Goal: Task Accomplishment & Management: Manage account settings

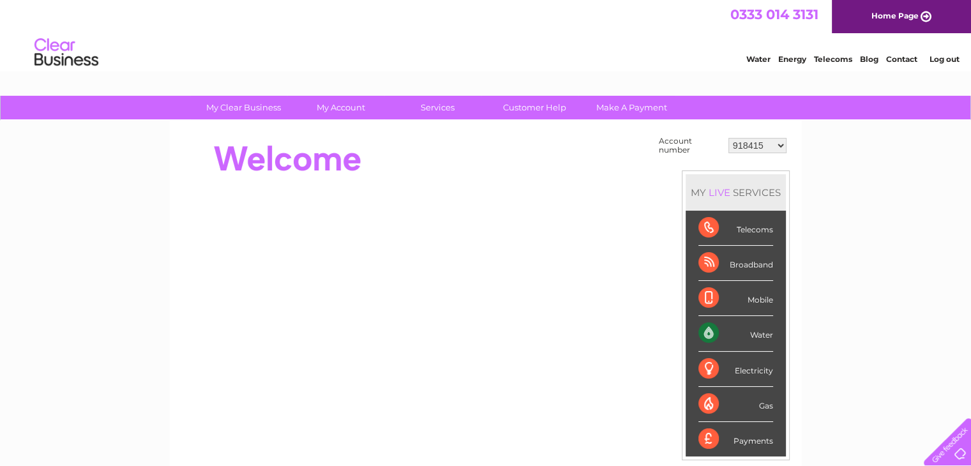
click at [750, 146] on select "918415 923169 981513 1087706 30323679" at bounding box center [757, 145] width 58 height 15
select select "981513"
click at [728, 138] on select "918415 923169 981513 1087706 30323679" at bounding box center [757, 145] width 58 height 15
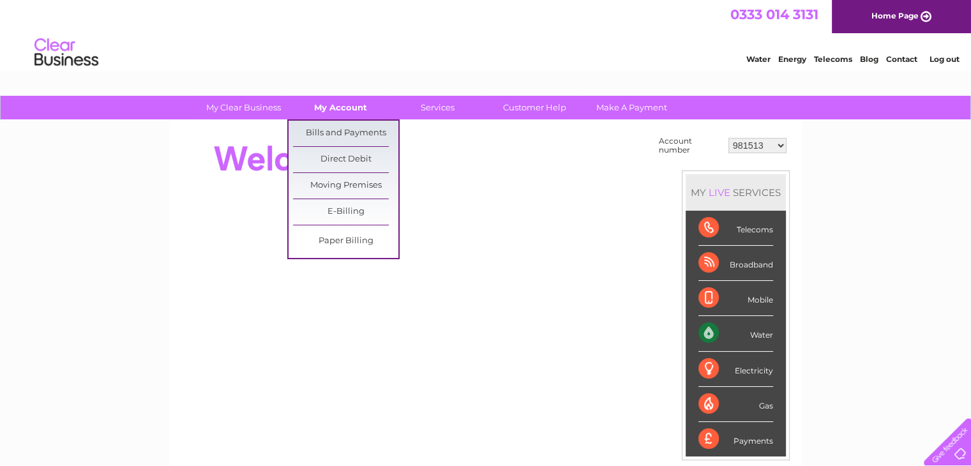
click at [351, 109] on link "My Account" at bounding box center [340, 108] width 105 height 24
click at [346, 138] on link "Bills and Payments" at bounding box center [345, 134] width 105 height 26
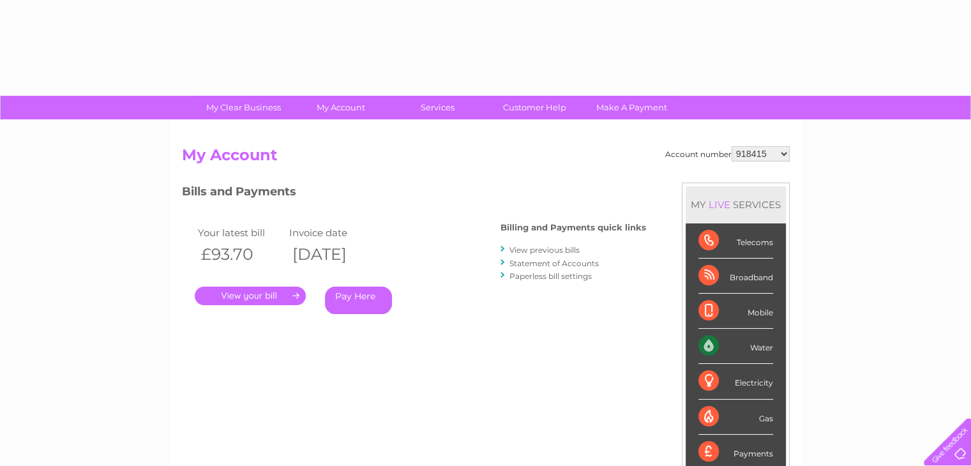
click at [256, 297] on link "." at bounding box center [250, 296] width 111 height 19
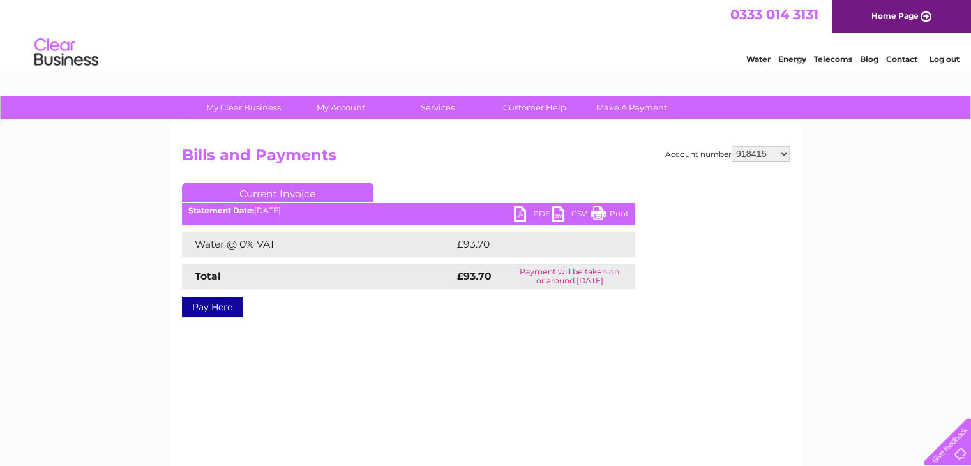
click at [541, 213] on link "PDF" at bounding box center [533, 215] width 38 height 19
